Goal: Information Seeking & Learning: Stay updated

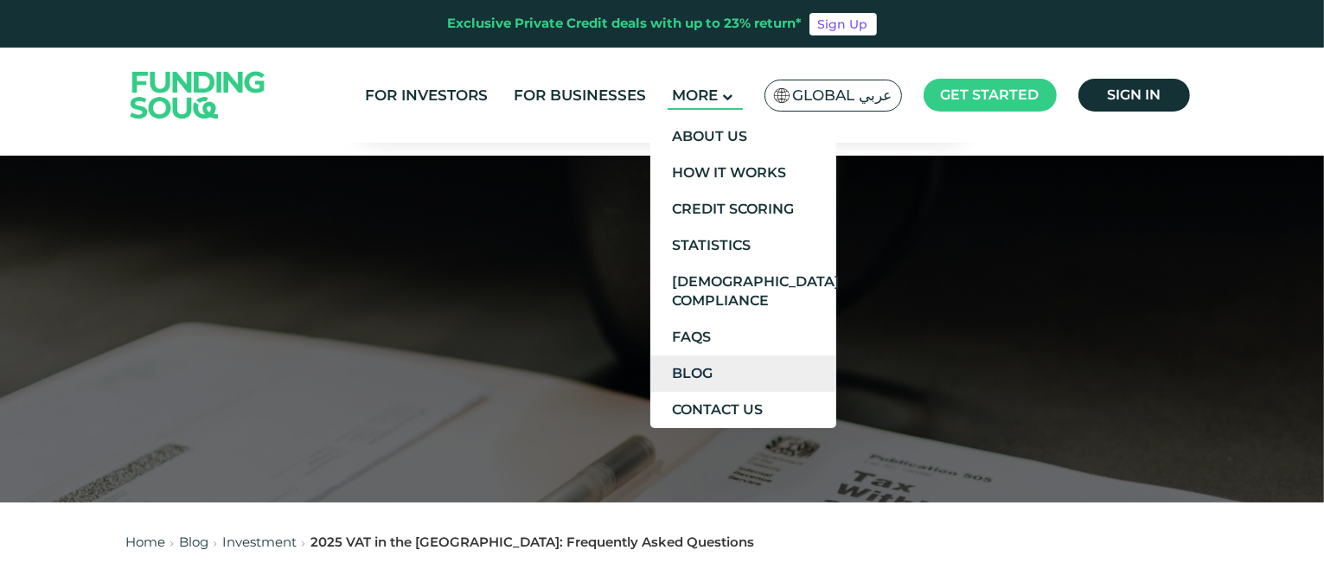
click at [712, 369] on link "Blog" at bounding box center [743, 373] width 186 height 36
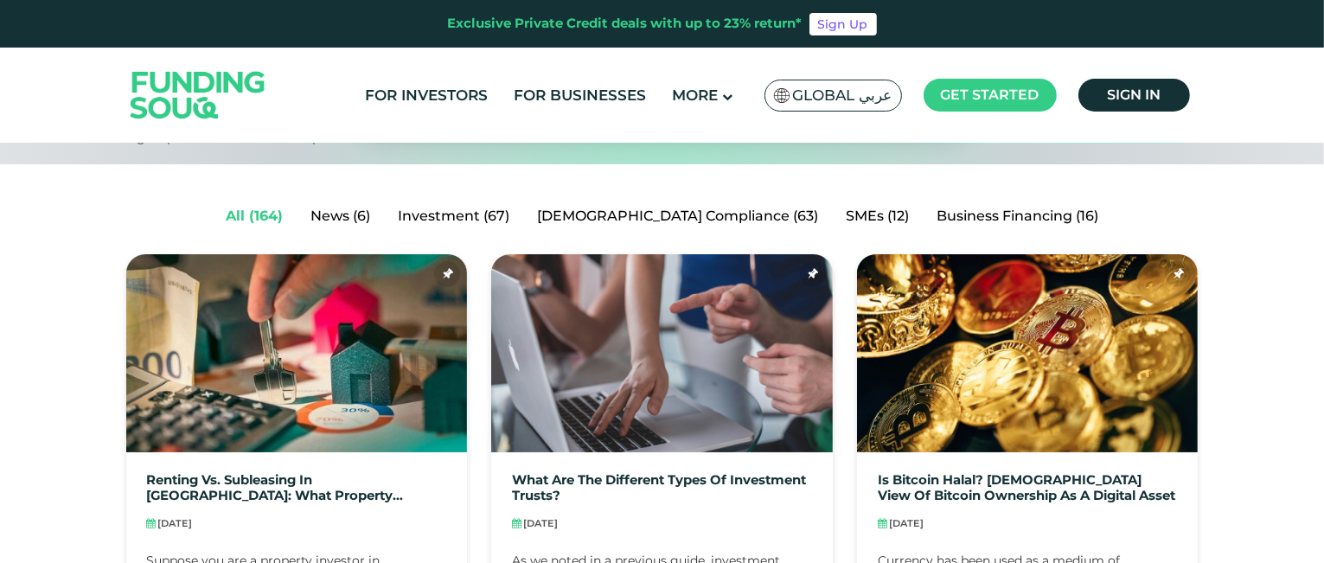
scroll to position [346, 0]
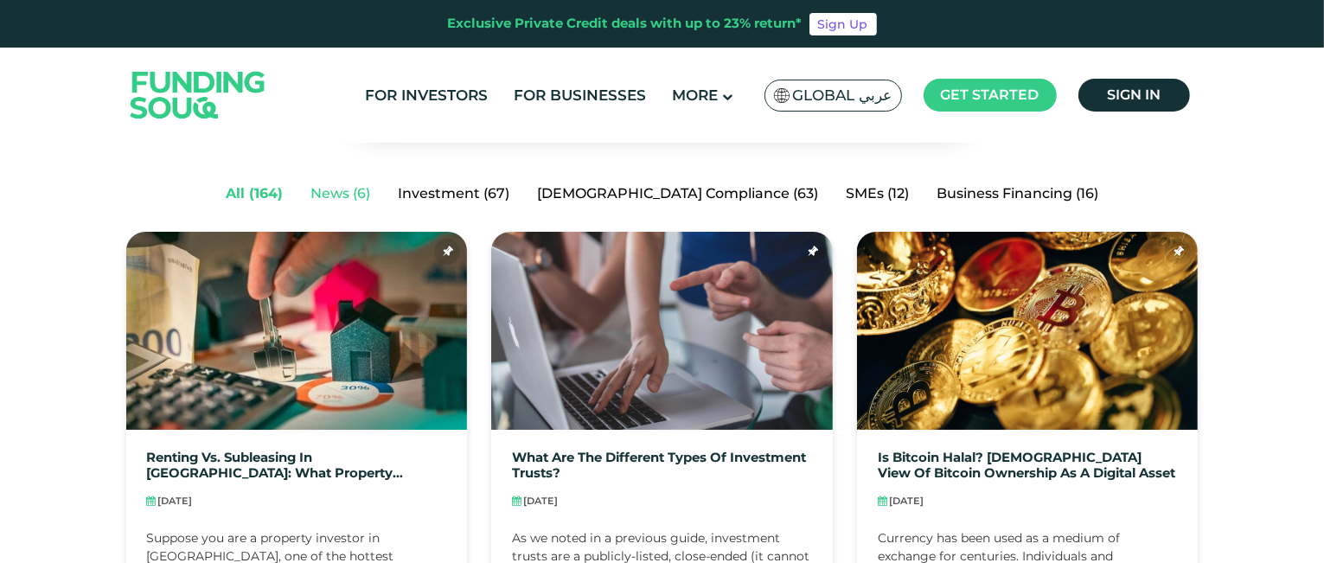
click at [384, 189] on link "News (6)" at bounding box center [340, 193] width 87 height 35
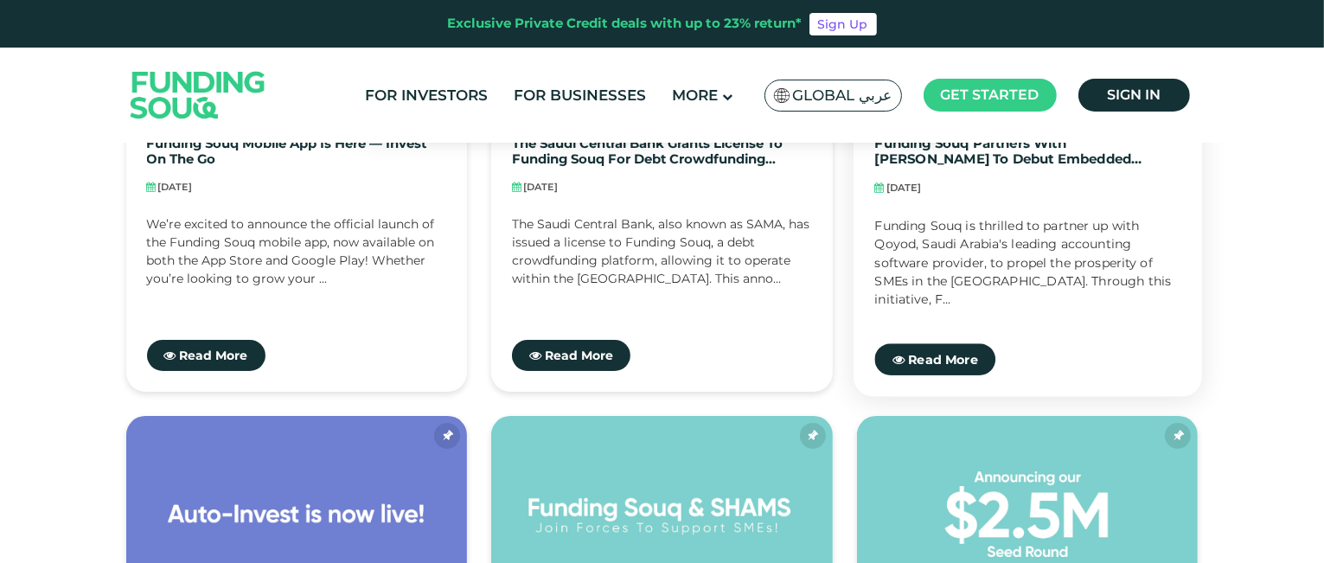
scroll to position [519, 0]
